Goal: Information Seeking & Learning: Check status

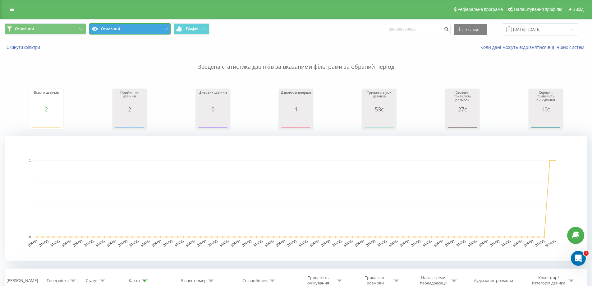
click at [136, 30] on button "Основний" at bounding box center [129, 28] width 81 height 11
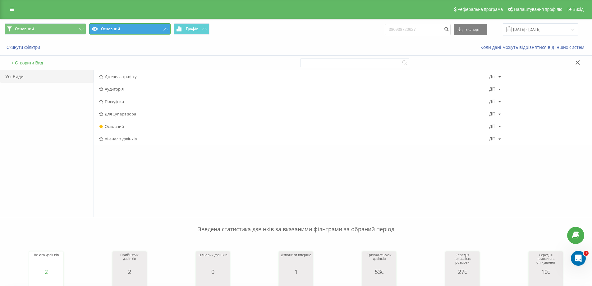
click at [128, 34] on button "Основний" at bounding box center [129, 28] width 81 height 11
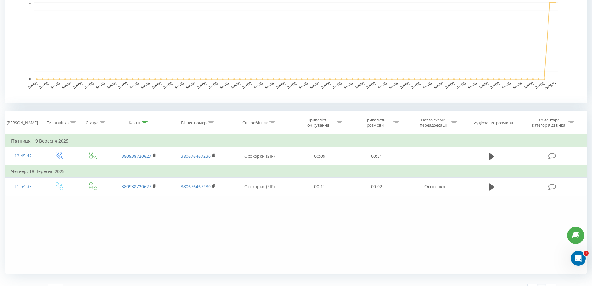
scroll to position [169, 0]
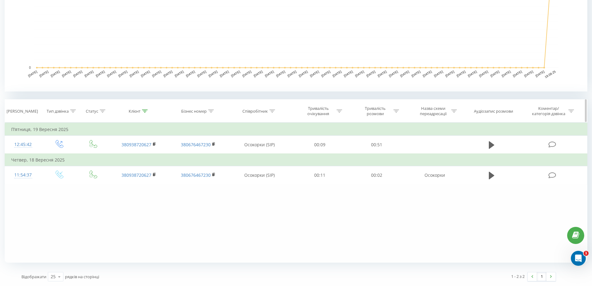
click at [269, 110] on div "Співробітник" at bounding box center [259, 111] width 33 height 5
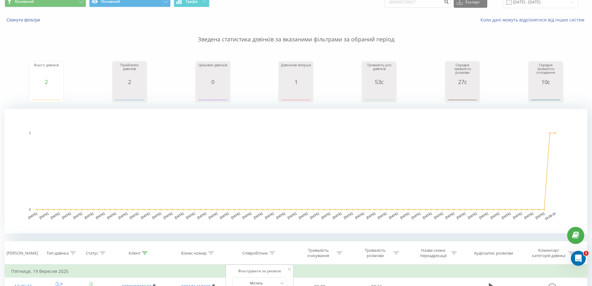
scroll to position [0, 0]
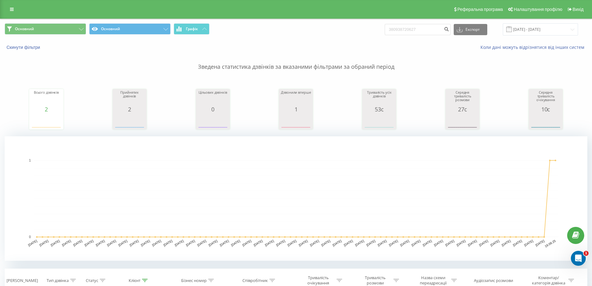
click at [6, 16] on div "Реферальна програма Налаштування профілю Вихід" at bounding box center [296, 9] width 592 height 19
click at [7, 12] on link at bounding box center [11, 9] width 11 height 9
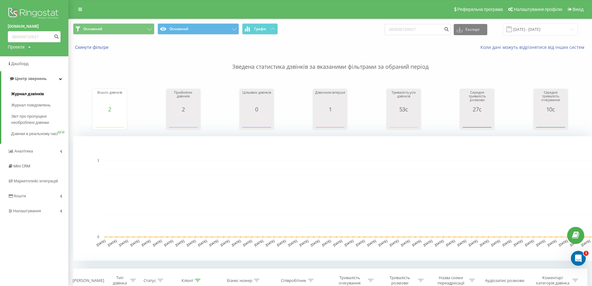
click at [25, 93] on span "Журнал дзвінків" at bounding box center [27, 94] width 33 height 6
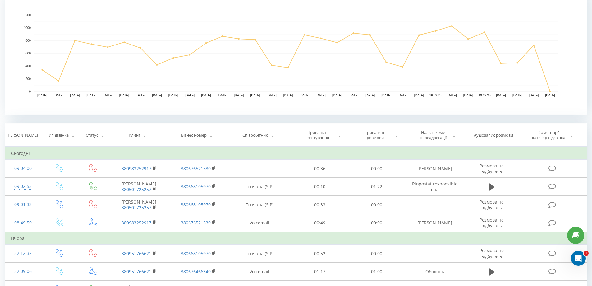
scroll to position [218, 0]
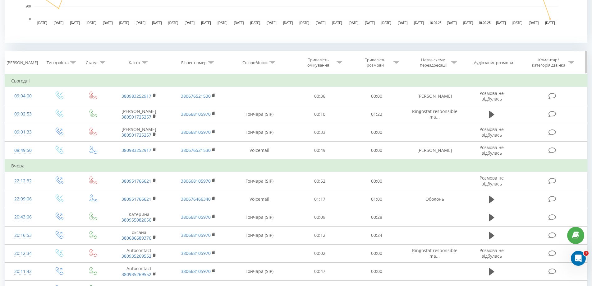
click at [272, 62] on icon at bounding box center [273, 62] width 6 height 3
click at [251, 108] on input "text" at bounding box center [259, 107] width 55 height 11
type input "s"
click at [256, 102] on input "text" at bounding box center [259, 107] width 55 height 11
type input "І"
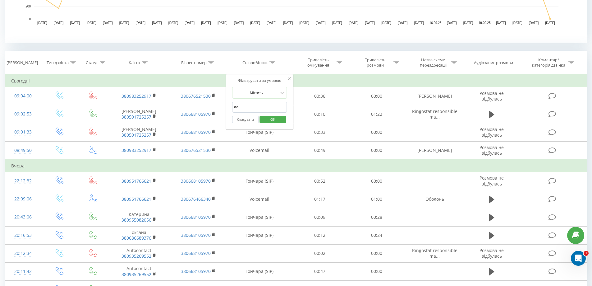
type input "івасюка"
click at [272, 120] on span "OK" at bounding box center [272, 119] width 17 height 10
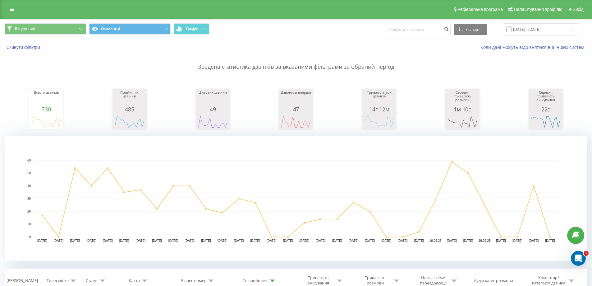
click at [512, 28] on span at bounding box center [510, 29] width 6 height 6
click at [520, 28] on input "[DATE] - [DATE]" at bounding box center [540, 29] width 75 height 12
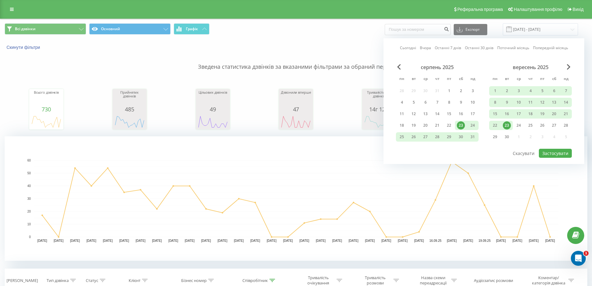
click at [510, 124] on div "23" at bounding box center [507, 125] width 8 height 8
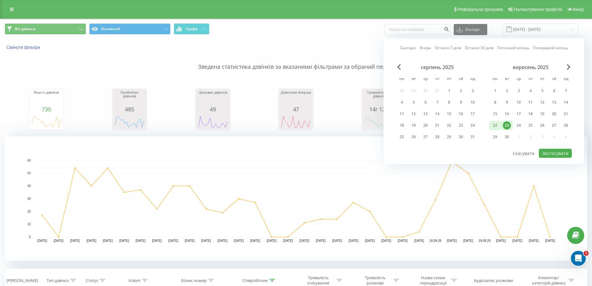
click at [492, 127] on div "22" at bounding box center [495, 125] width 8 height 8
click at [494, 127] on div "22" at bounding box center [495, 125] width 8 height 8
click at [546, 152] on button "Застосувати" at bounding box center [555, 153] width 33 height 9
type input "[DATE] - [DATE]"
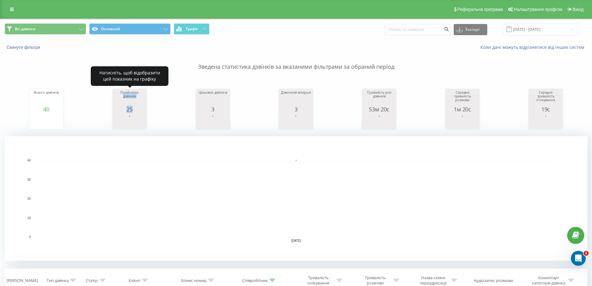
drag, startPoint x: 133, startPoint y: 110, endPoint x: 115, endPoint y: 104, distance: 19.3
click at [95, 105] on div "Всього дзвінків 40 date totalCalls [DATE] [PHONE_NUMBER][DATE] Прийнятих дзвінк…" at bounding box center [296, 103] width 583 height 53
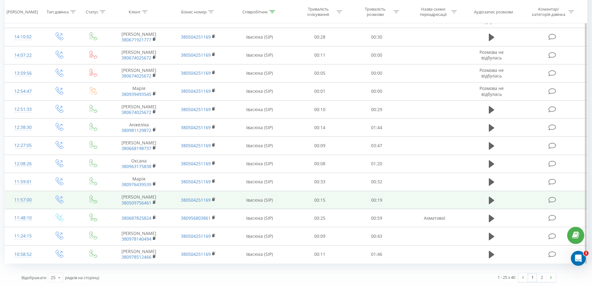
scroll to position [504, 0]
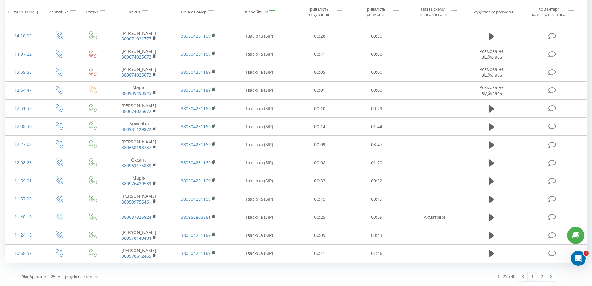
click at [60, 276] on icon at bounding box center [59, 277] width 9 height 12
click at [58, 270] on span "100" at bounding box center [54, 268] width 7 height 6
